Goal: Find specific page/section: Find specific page/section

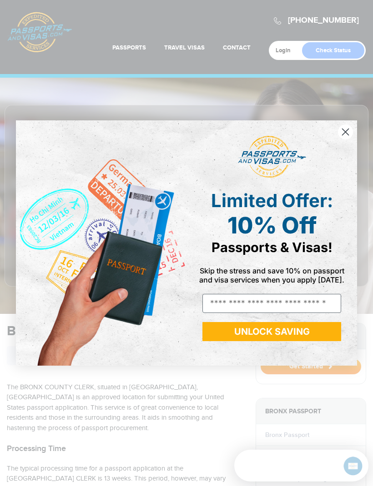
click at [348, 136] on circle "Close dialog" at bounding box center [345, 131] width 15 height 15
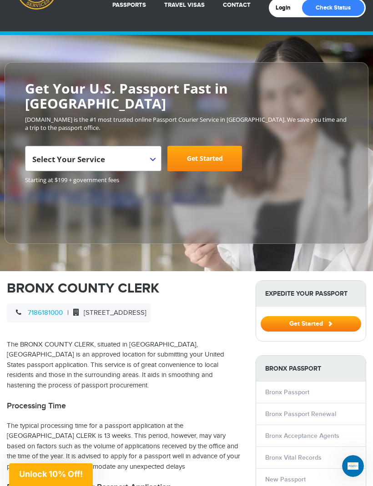
scroll to position [42, 0]
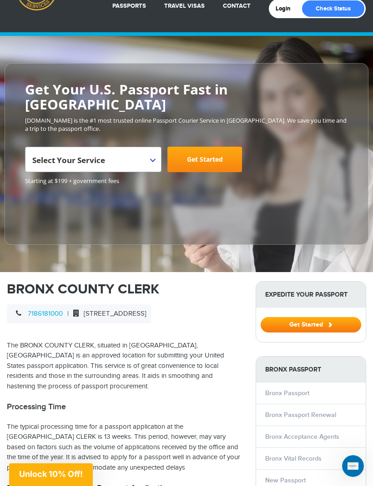
click at [338, 404] on li "Bronx Passport Renewal" at bounding box center [310, 415] width 109 height 22
click at [342, 404] on li "Bronx Passport Renewal" at bounding box center [310, 415] width 109 height 22
click at [337, 404] on li "Bronx Passport Renewal" at bounding box center [310, 415] width 109 height 22
click at [333, 411] on link "Bronx Passport Renewal" at bounding box center [300, 415] width 71 height 8
click at [297, 411] on link "Bronx Passport Renewal" at bounding box center [300, 415] width 71 height 8
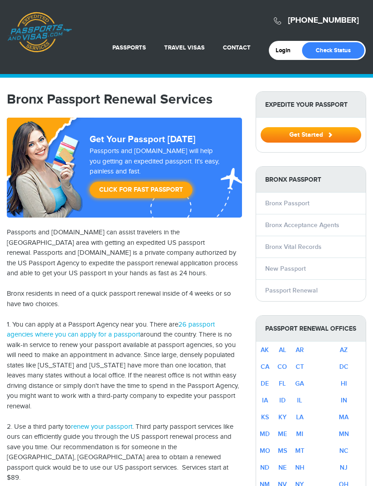
select select "**********"
